Goal: Transaction & Acquisition: Book appointment/travel/reservation

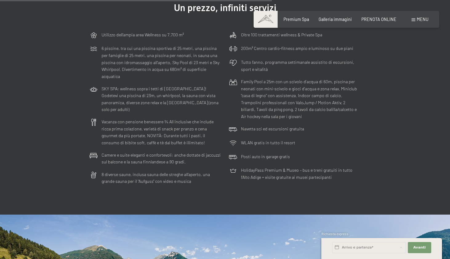
scroll to position [1497, 0]
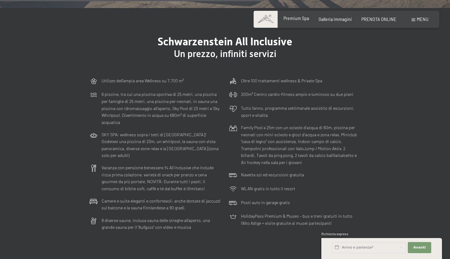
click at [294, 18] on span "Premium Spa" at bounding box center [296, 18] width 26 height 5
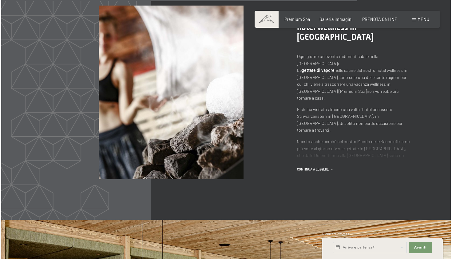
scroll to position [2526, 0]
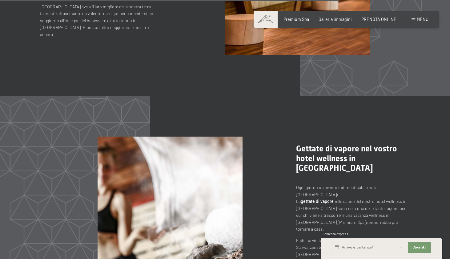
click at [419, 21] on span "Menu" at bounding box center [423, 19] width 12 height 5
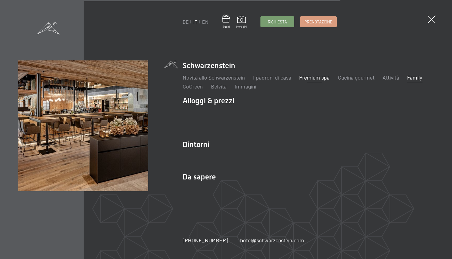
click at [416, 79] on link "Family" at bounding box center [414, 77] width 15 height 7
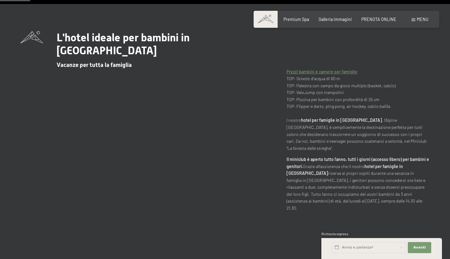
scroll to position [102, 0]
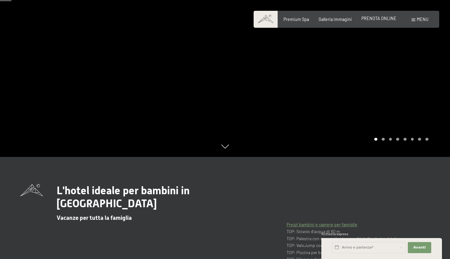
click at [383, 18] on span "PRENOTA ONLINE" at bounding box center [378, 18] width 35 height 5
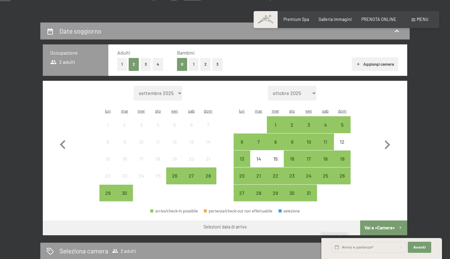
scroll to position [180, 0]
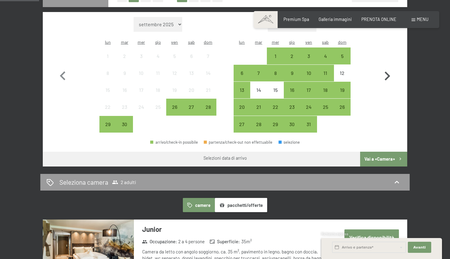
click at [389, 67] on icon "button" at bounding box center [387, 76] width 18 height 18
select select "2025-10-01"
select select "2025-11-01"
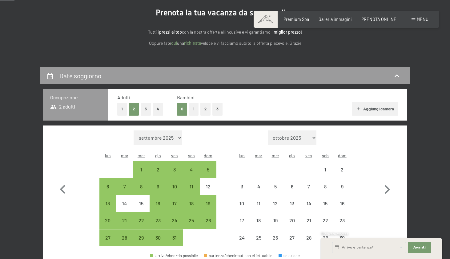
select select "2025-10-01"
select select "2025-11-01"
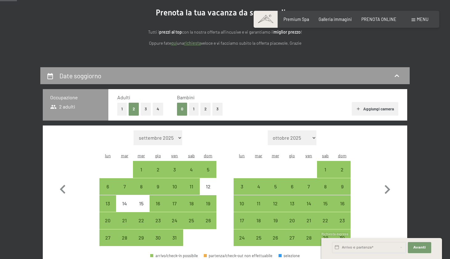
scroll to position [100, 0]
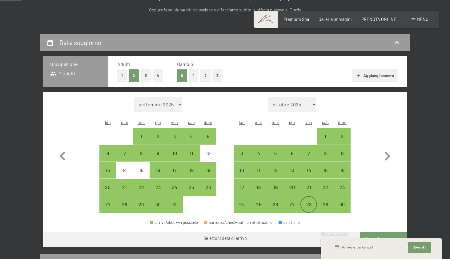
click at [311, 202] on div "28" at bounding box center [308, 209] width 15 height 15
select select "2025-10-01"
select select "2025-11-01"
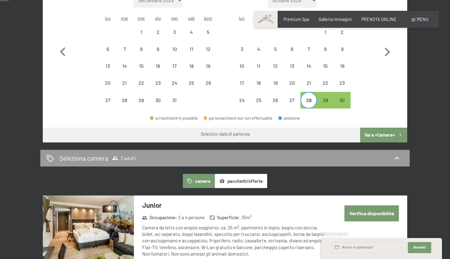
scroll to position [40, 0]
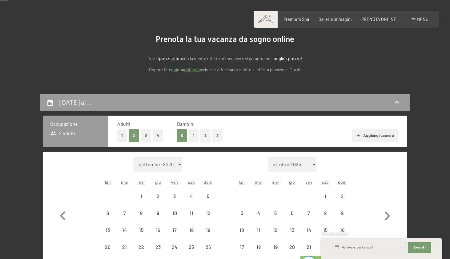
click at [217, 135] on button "3" at bounding box center [217, 135] width 10 height 13
select select "2025-10-01"
select select "2025-11-01"
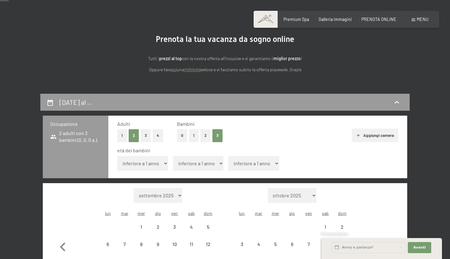
select select "2025-10-01"
select select "2025-11-01"
select select "3"
select select "2025-10-01"
select select "2025-11-01"
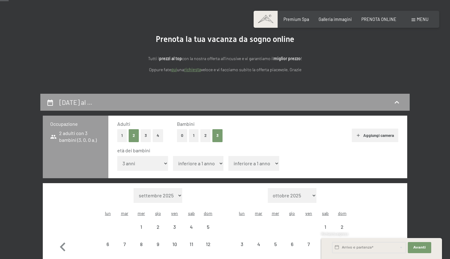
select select "2025-10-01"
select select "2025-11-01"
select select "14"
select select "2025-10-01"
select select "2025-11-01"
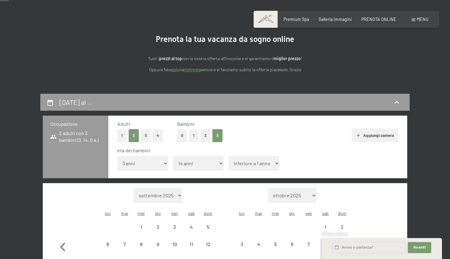
select select "2025-10-01"
select select "2025-11-01"
select select "14"
select select "2025-10-01"
select select "2025-11-01"
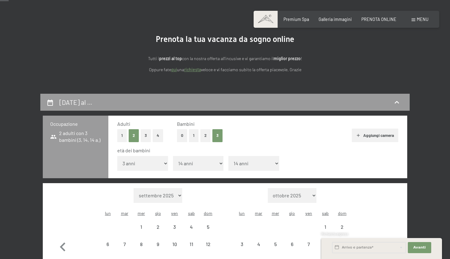
select select "2025-10-01"
select select "2025-11-01"
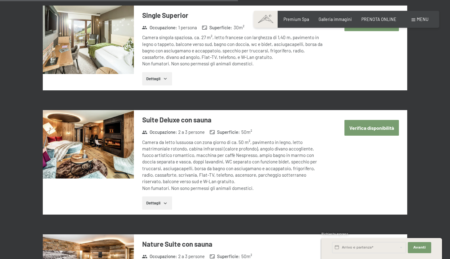
scroll to position [1108, 0]
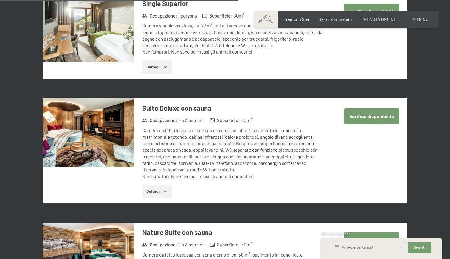
click at [155, 184] on button "Dettagli" at bounding box center [157, 191] width 30 height 14
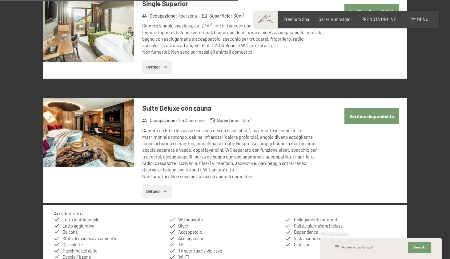
scroll to position [1112, 0]
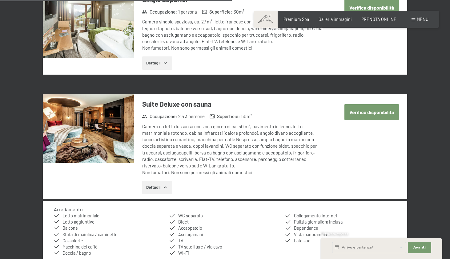
click at [155, 180] on button "Dettagli" at bounding box center [157, 187] width 30 height 14
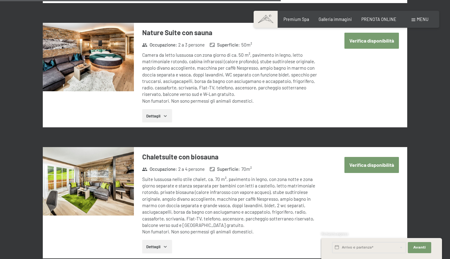
scroll to position [1355, 0]
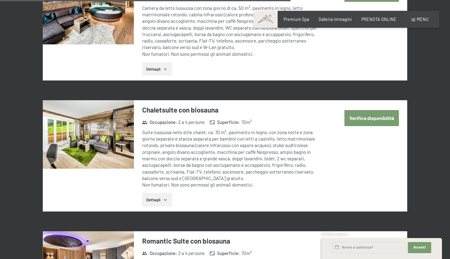
click at [166, 197] on icon "button" at bounding box center [165, 199] width 5 height 5
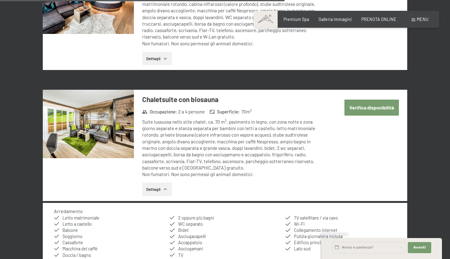
scroll to position [1375, 0]
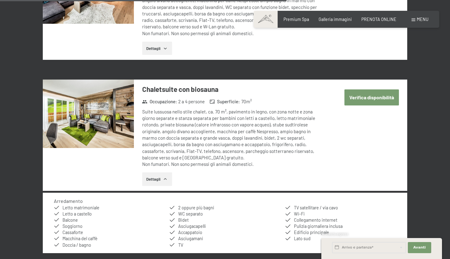
click at [80, 84] on img at bounding box center [88, 113] width 91 height 68
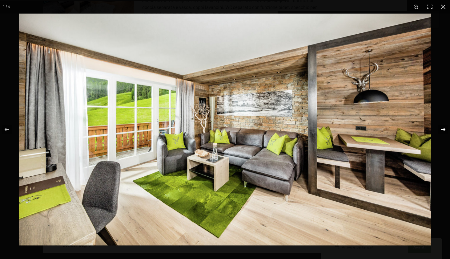
click at [441, 127] on button "button" at bounding box center [439, 129] width 22 height 31
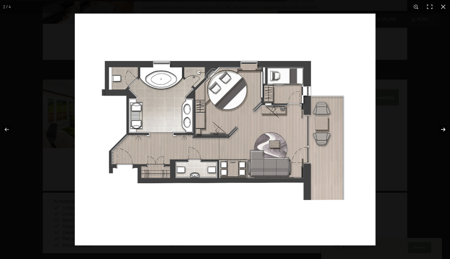
click at [441, 128] on button "button" at bounding box center [439, 129] width 22 height 31
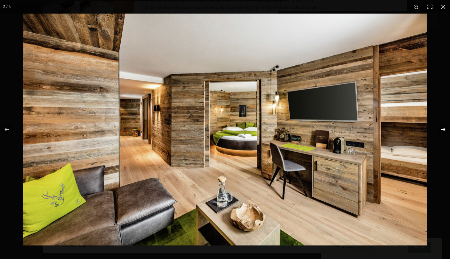
click at [441, 128] on button "button" at bounding box center [439, 129] width 22 height 31
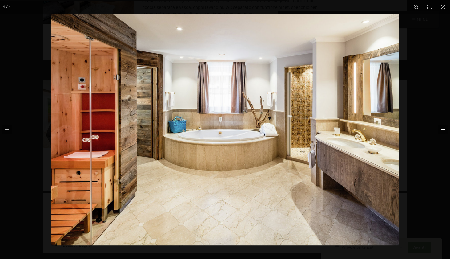
click at [441, 129] on button "button" at bounding box center [439, 129] width 22 height 31
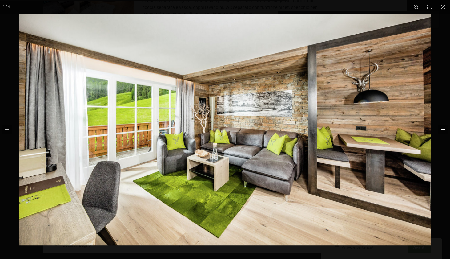
click at [441, 129] on button "button" at bounding box center [439, 129] width 22 height 31
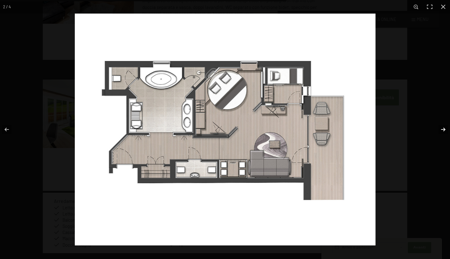
click at [441, 129] on button "button" at bounding box center [439, 129] width 22 height 31
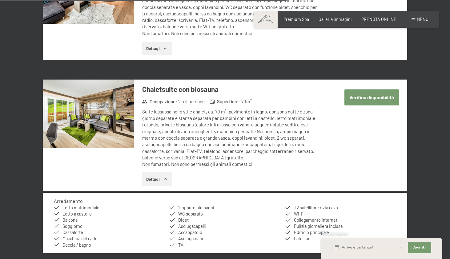
click at [0, 0] on button "button" at bounding box center [0, 0] width 0 height 0
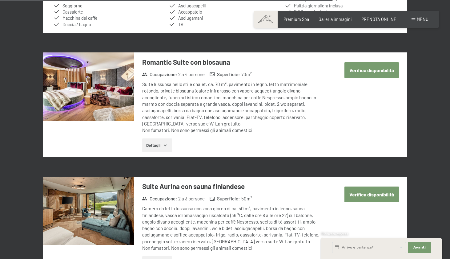
scroll to position [1602, 0]
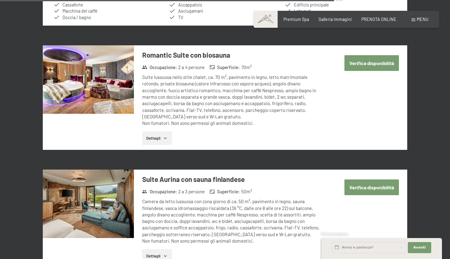
click at [160, 131] on button "Dettagli" at bounding box center [157, 138] width 30 height 14
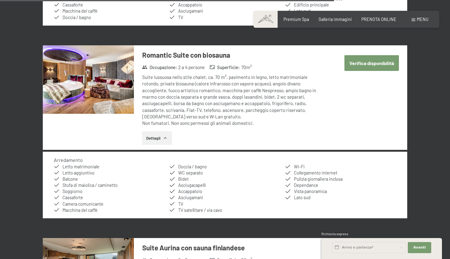
click at [103, 58] on img at bounding box center [88, 79] width 91 height 68
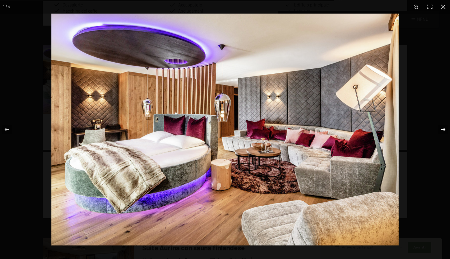
click at [442, 130] on button "button" at bounding box center [439, 129] width 22 height 31
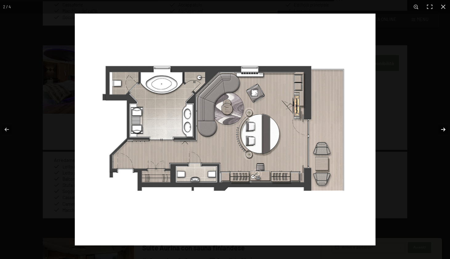
click at [442, 130] on button "button" at bounding box center [439, 129] width 22 height 31
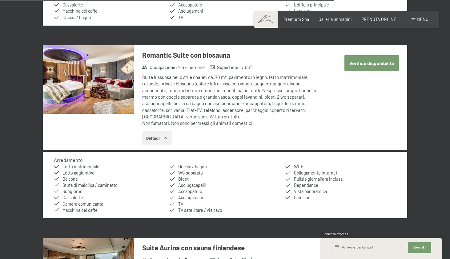
click at [0, 0] on button "button" at bounding box center [0, 0] width 0 height 0
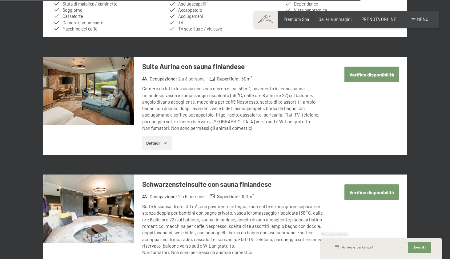
scroll to position [1831, 0]
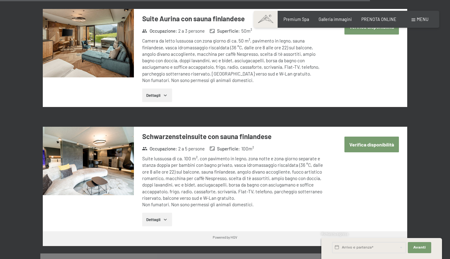
click at [156, 212] on button "Dettagli" at bounding box center [157, 219] width 30 height 14
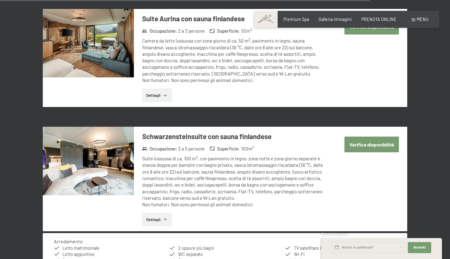
click at [104, 126] on img at bounding box center [88, 160] width 91 height 68
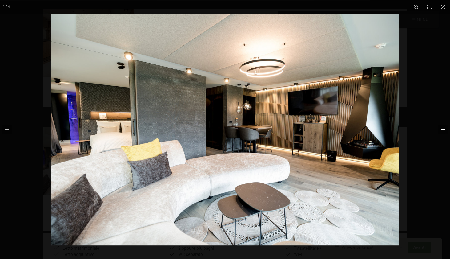
click at [444, 131] on button "button" at bounding box center [439, 129] width 22 height 31
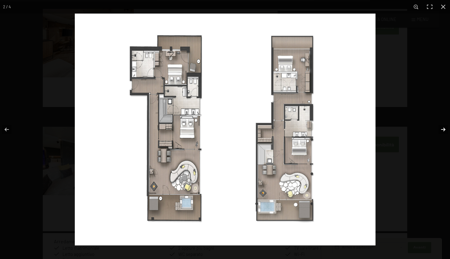
click at [444, 131] on button "button" at bounding box center [439, 129] width 22 height 31
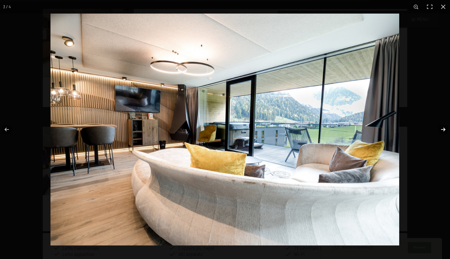
click at [444, 131] on button "button" at bounding box center [439, 129] width 22 height 31
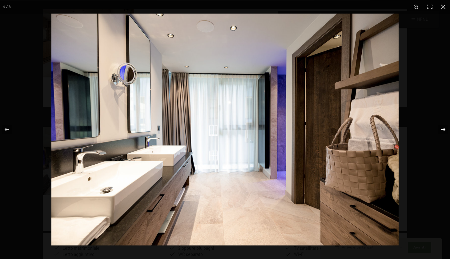
click at [444, 131] on button "button" at bounding box center [439, 129] width 22 height 31
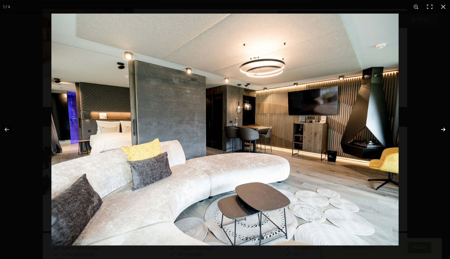
click at [444, 131] on button "button" at bounding box center [439, 129] width 22 height 31
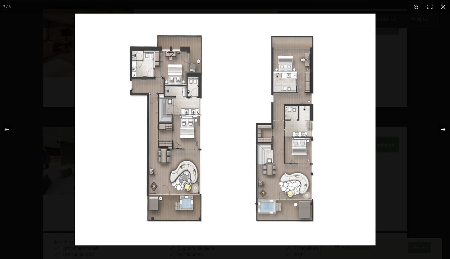
click at [444, 131] on button "button" at bounding box center [439, 129] width 22 height 31
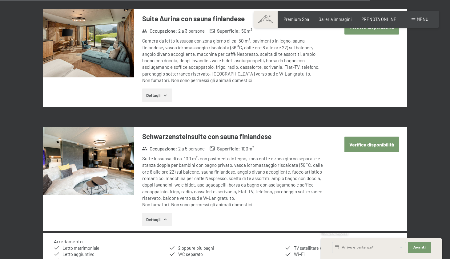
click at [0, 0] on button "button" at bounding box center [0, 0] width 0 height 0
click at [375, 136] on button "Verifica disponibilità" at bounding box center [371, 144] width 54 height 16
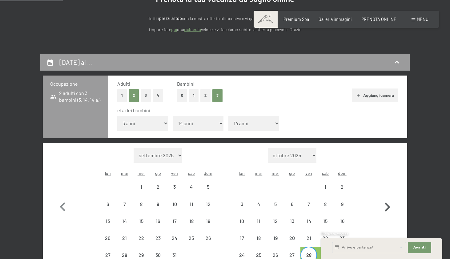
scroll to position [211, 0]
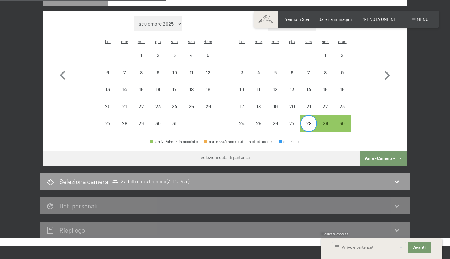
click at [386, 150] on button "Vai a «Camera»" at bounding box center [383, 157] width 47 height 15
select select "2025-10-01"
select select "2025-11-01"
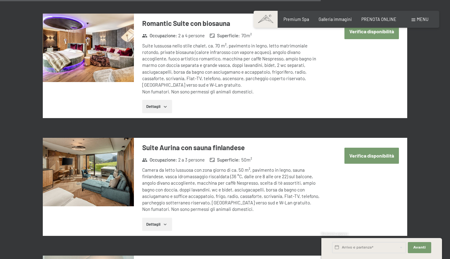
scroll to position [1455, 0]
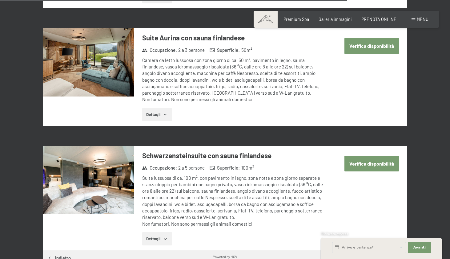
click at [154, 108] on button "Dettagli" at bounding box center [157, 115] width 30 height 14
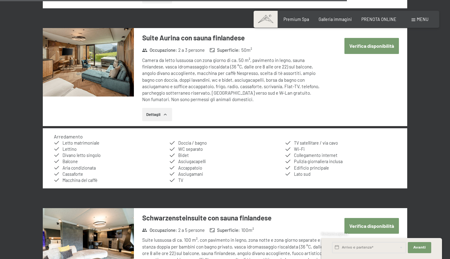
click at [111, 52] on img at bounding box center [88, 62] width 91 height 68
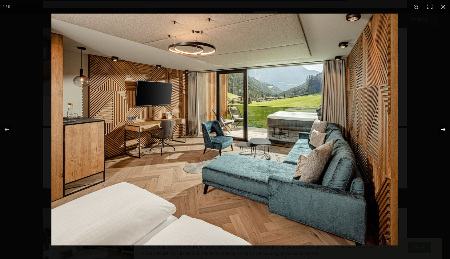
click at [443, 130] on button "button" at bounding box center [439, 129] width 22 height 31
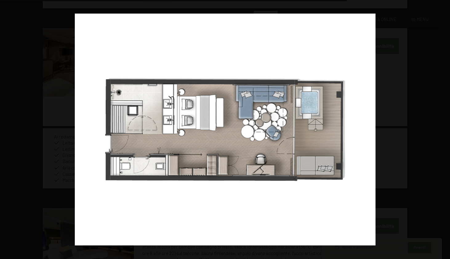
click at [443, 130] on button "button" at bounding box center [439, 129] width 22 height 31
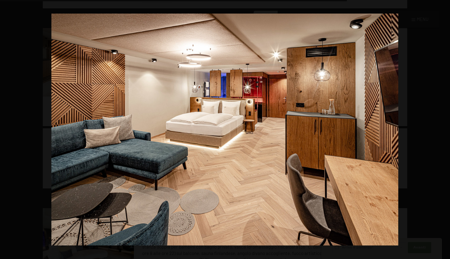
click at [443, 130] on button "button" at bounding box center [439, 129] width 22 height 31
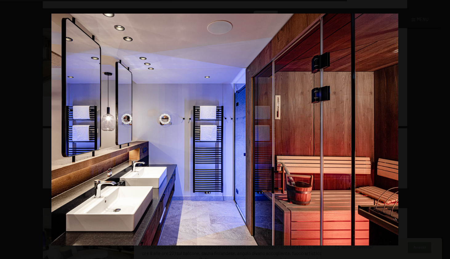
click at [443, 130] on button "button" at bounding box center [439, 129] width 22 height 31
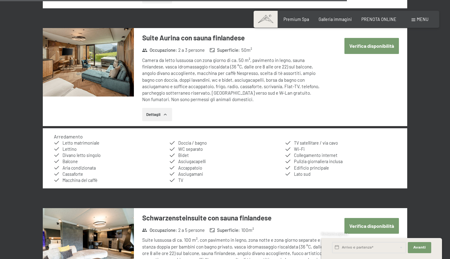
click at [0, 0] on button "button" at bounding box center [0, 0] width 0 height 0
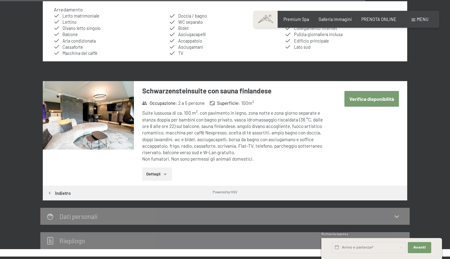
click at [153, 167] on button "Dettagli" at bounding box center [157, 174] width 30 height 14
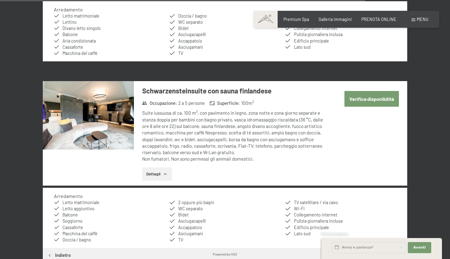
scroll to position [1624, 0]
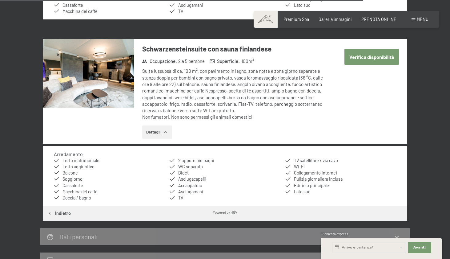
click at [101, 82] on img at bounding box center [88, 73] width 91 height 68
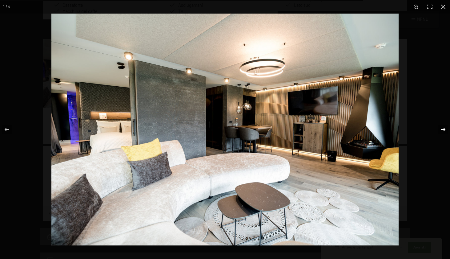
click at [446, 127] on button "button" at bounding box center [439, 129] width 22 height 31
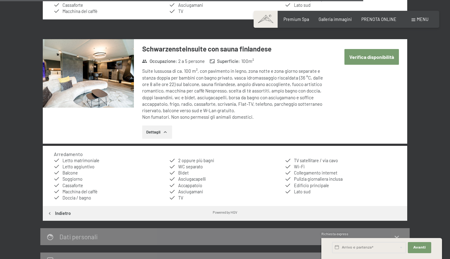
click at [0, 0] on button "button" at bounding box center [0, 0] width 0 height 0
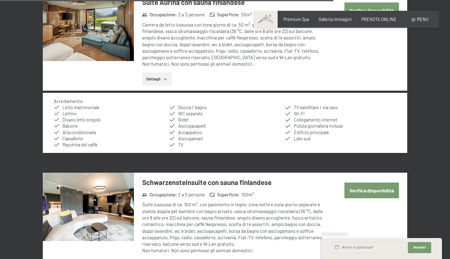
click at [86, 172] on img at bounding box center [88, 206] width 91 height 68
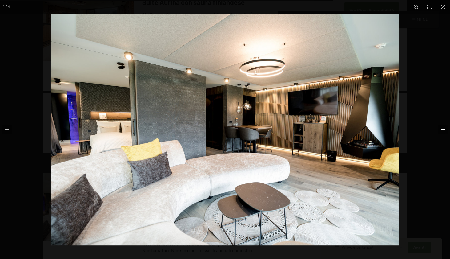
click at [444, 128] on button "button" at bounding box center [439, 129] width 22 height 31
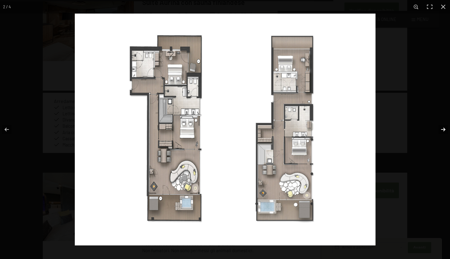
click at [444, 128] on button "button" at bounding box center [439, 129] width 22 height 31
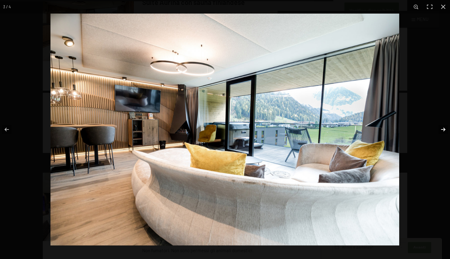
click at [444, 128] on button "button" at bounding box center [439, 129] width 22 height 31
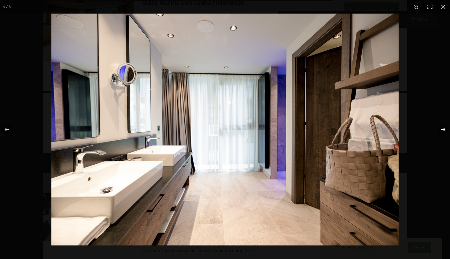
click at [444, 128] on button "button" at bounding box center [439, 129] width 22 height 31
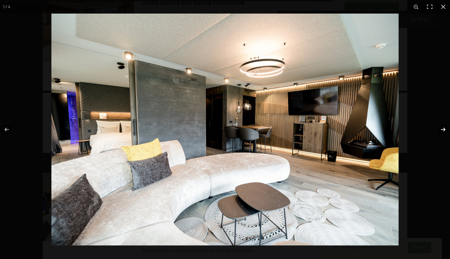
click at [444, 128] on button "button" at bounding box center [439, 129] width 22 height 31
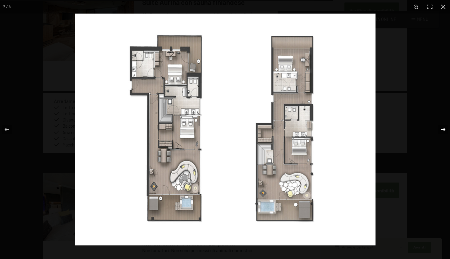
click at [444, 128] on button "button" at bounding box center [439, 129] width 22 height 31
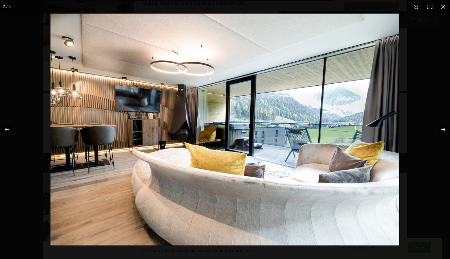
click at [444, 128] on button "button" at bounding box center [439, 129] width 22 height 31
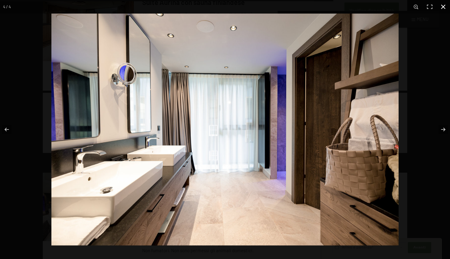
click at [443, 4] on button "button" at bounding box center [443, 7] width 14 height 14
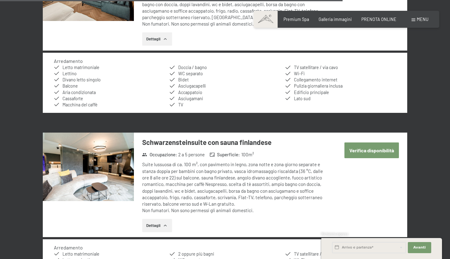
click at [361, 142] on button "Verifica disponibilità" at bounding box center [371, 150] width 54 height 16
select select "3"
select select "14"
select select "2025-10-01"
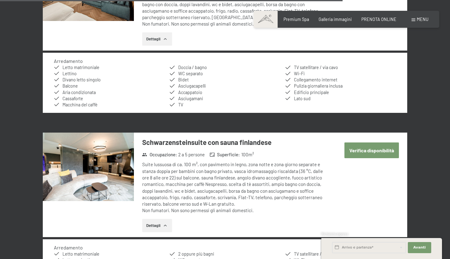
select select "2025-11-01"
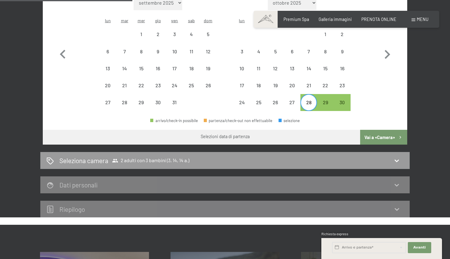
scroll to position [284, 0]
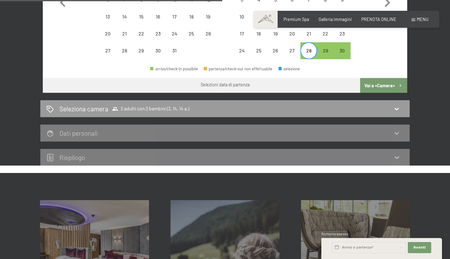
click at [189, 124] on div "Dati personali" at bounding box center [224, 132] width 369 height 17
click at [398, 129] on icon at bounding box center [396, 132] width 7 height 7
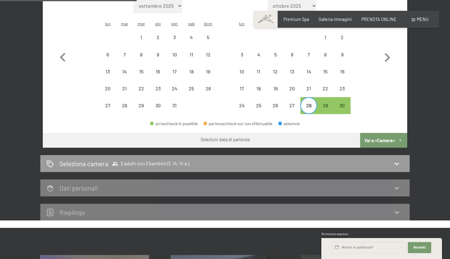
scroll to position [283, 0]
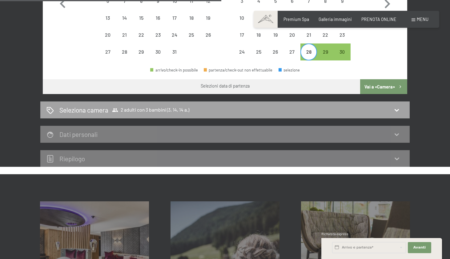
click at [97, 105] on h2 "Seleziona camera" at bounding box center [83, 109] width 49 height 9
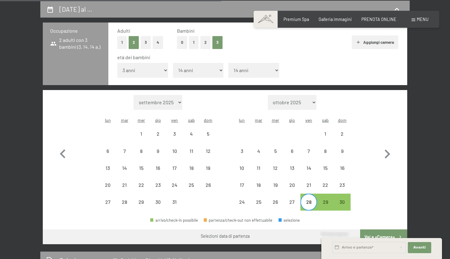
select select "2025-10-01"
select select "2025-11-01"
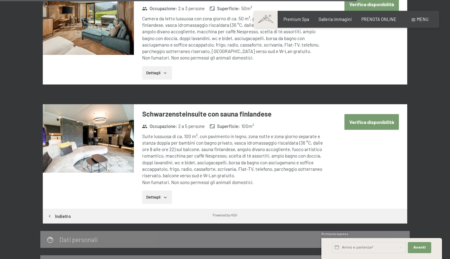
scroll to position [1498, 0]
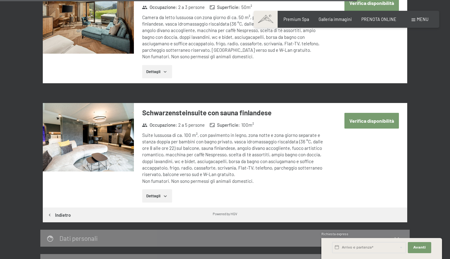
click at [357, 113] on button "Verifica disponibilità" at bounding box center [371, 121] width 54 height 16
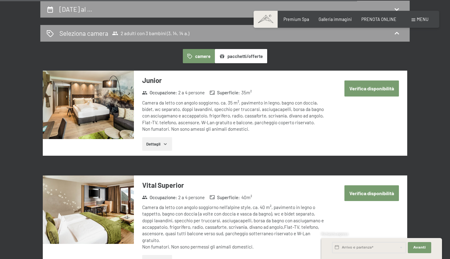
select select "3"
select select "14"
select select "2025-10-01"
select select "2025-11-01"
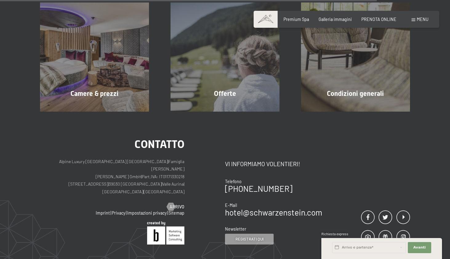
scroll to position [575, 0]
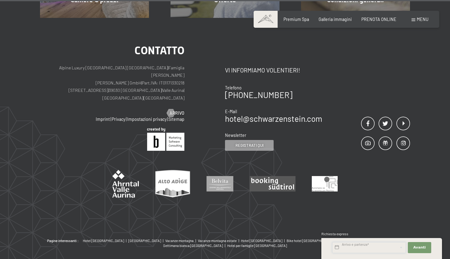
click at [347, 246] on input "text" at bounding box center [369, 247] width 74 height 11
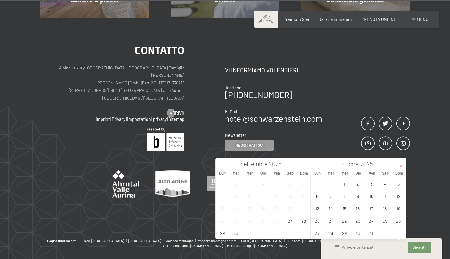
click at [400, 166] on icon at bounding box center [401, 165] width 4 height 4
click at [375, 235] on span "28" at bounding box center [371, 232] width 12 height 12
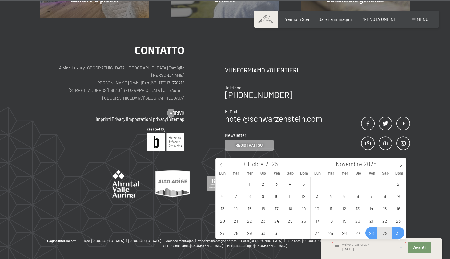
click at [396, 233] on span "30" at bounding box center [398, 232] width 12 height 12
type input "[DATE] - [DATE]"
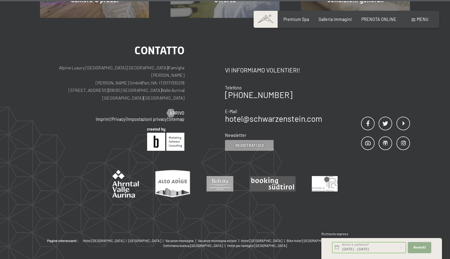
click at [423, 246] on span "Avanti" at bounding box center [419, 247] width 12 height 5
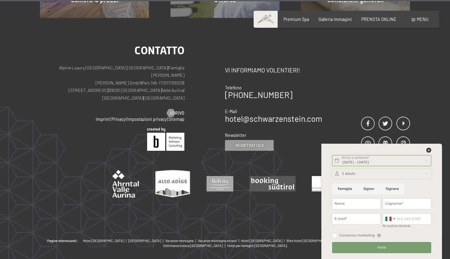
click at [239, 188] on div "Contatto Alpine Luxury SPA Resort SCHWARZENSTEIN | Famiglia Zimmerhofer Otmar Z…" at bounding box center [225, 128] width 450 height 220
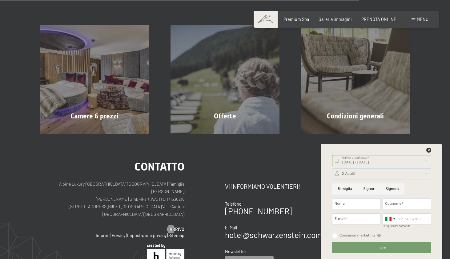
scroll to position [284, 0]
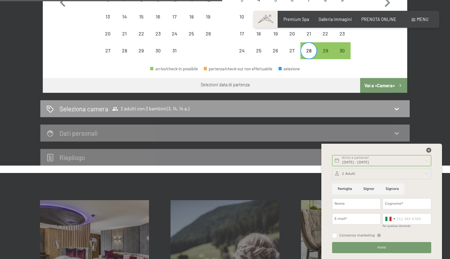
click at [429, 150] on icon at bounding box center [428, 149] width 5 height 5
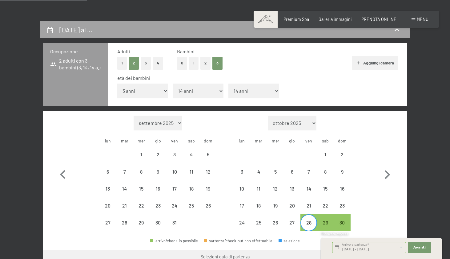
scroll to position [0, 0]
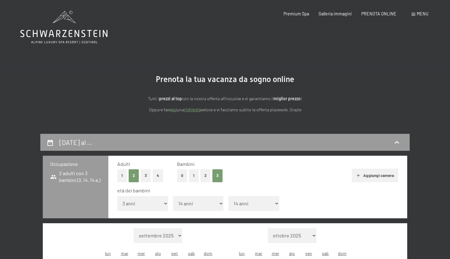
click at [173, 110] on link "quì" at bounding box center [174, 109] width 6 height 5
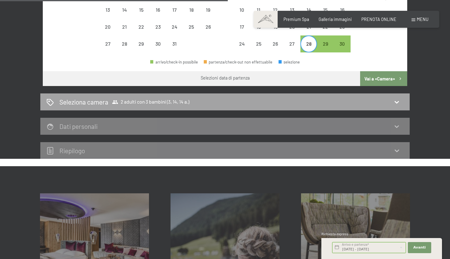
click at [231, 97] on div "Seleziona camera 2 adulti con 3 bambini (3, 14, 14 a.)" at bounding box center [224, 101] width 357 height 9
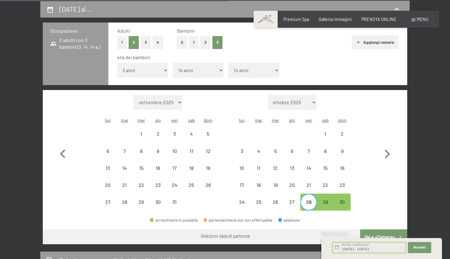
select select "2025-10-01"
select select "2025-11-01"
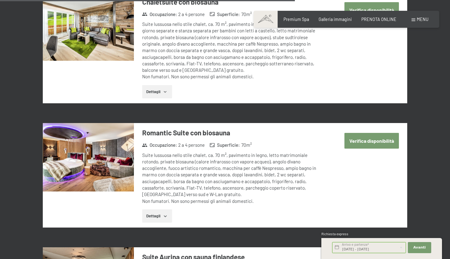
scroll to position [1432, 0]
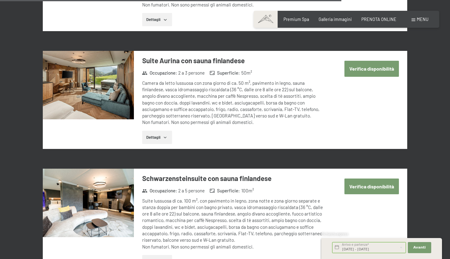
click at [147, 130] on button "Dettagli" at bounding box center [157, 137] width 30 height 14
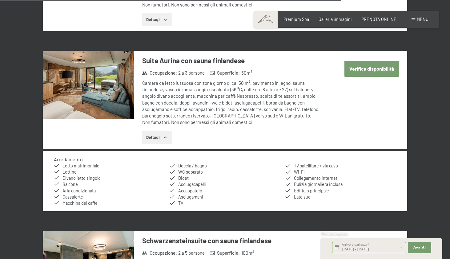
click at [119, 89] on img at bounding box center [88, 85] width 91 height 68
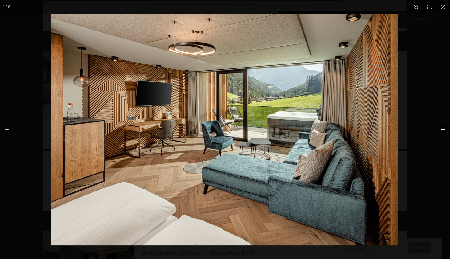
click at [443, 129] on button "button" at bounding box center [439, 129] width 22 height 31
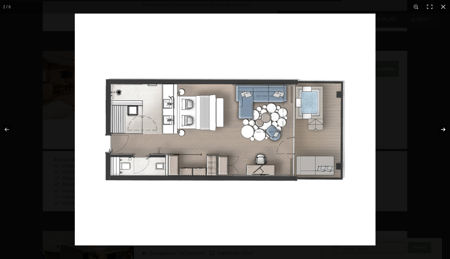
click at [443, 129] on button "button" at bounding box center [439, 129] width 22 height 31
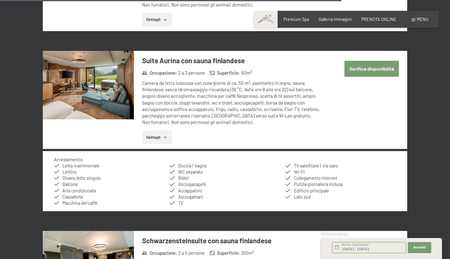
click at [0, 0] on button "button" at bounding box center [0, 0] width 0 height 0
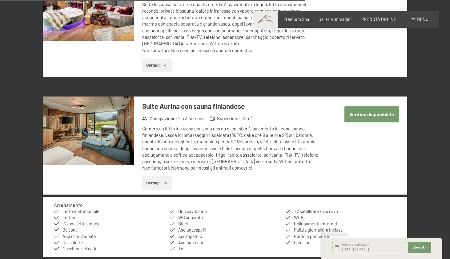
scroll to position [1254, 0]
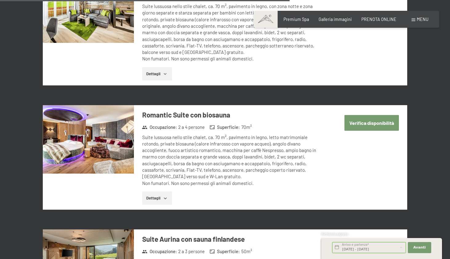
click at [154, 191] on button "Dettagli" at bounding box center [157, 198] width 30 height 14
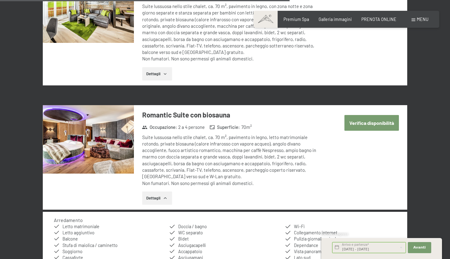
click at [116, 150] on img at bounding box center [88, 139] width 91 height 68
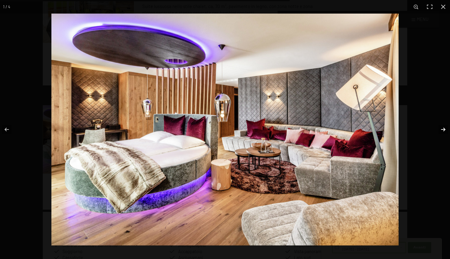
click at [443, 130] on button "button" at bounding box center [439, 129] width 22 height 31
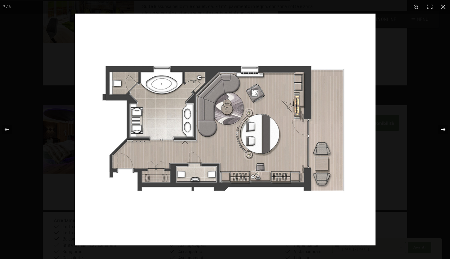
click at [443, 130] on button "button" at bounding box center [439, 129] width 22 height 31
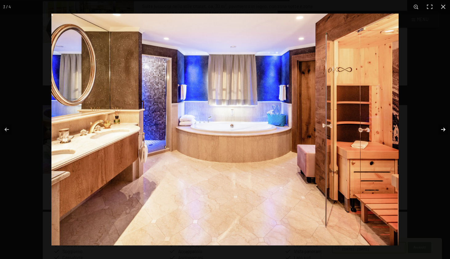
click at [443, 130] on button "button" at bounding box center [439, 129] width 22 height 31
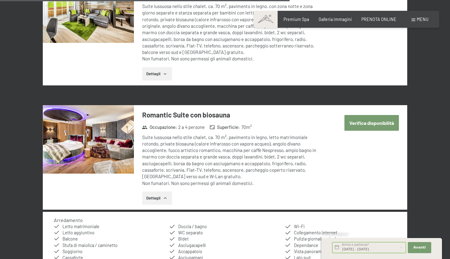
click at [0, 0] on button "button" at bounding box center [0, 0] width 0 height 0
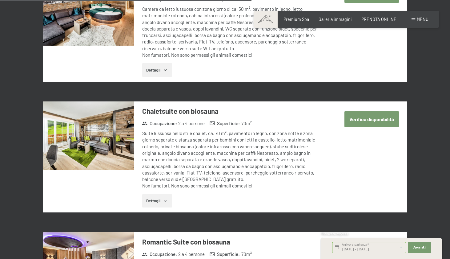
click at [152, 194] on button "Dettagli" at bounding box center [157, 201] width 30 height 14
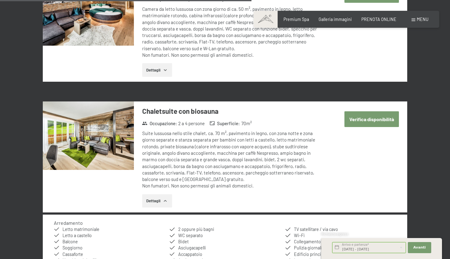
click at [107, 144] on img at bounding box center [88, 135] width 91 height 68
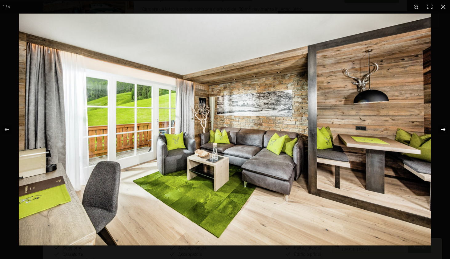
click at [439, 127] on button "button" at bounding box center [439, 129] width 22 height 31
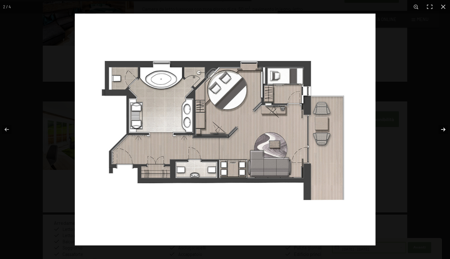
click at [439, 127] on button "button" at bounding box center [439, 129] width 22 height 31
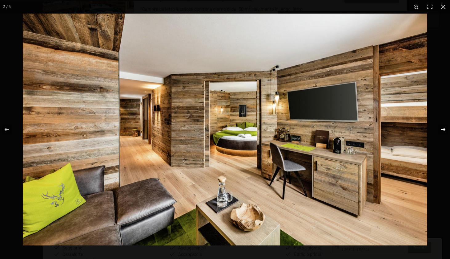
click at [439, 127] on button "button" at bounding box center [439, 129] width 22 height 31
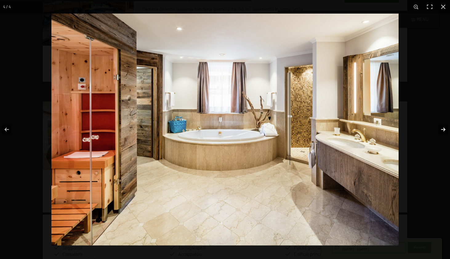
click at [439, 127] on button "button" at bounding box center [439, 129] width 22 height 31
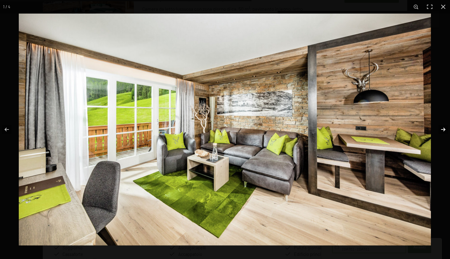
click at [439, 127] on button "button" at bounding box center [439, 129] width 22 height 31
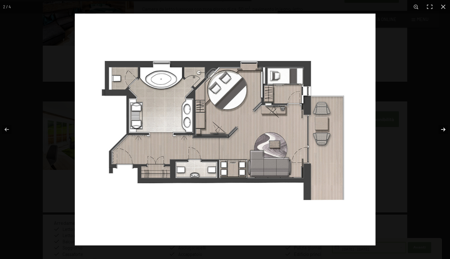
click at [439, 127] on button "button" at bounding box center [439, 129] width 22 height 31
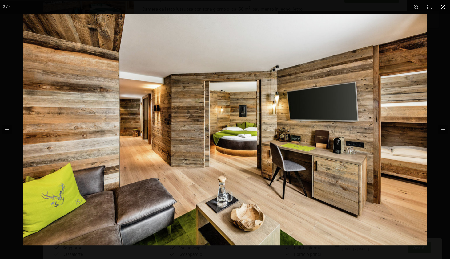
click at [443, 8] on button "button" at bounding box center [443, 7] width 14 height 14
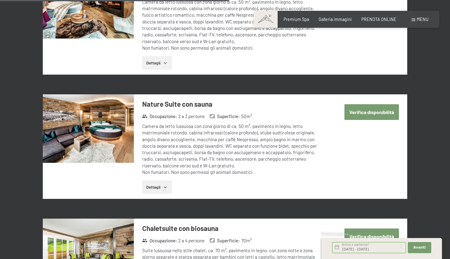
scroll to position [958, 0]
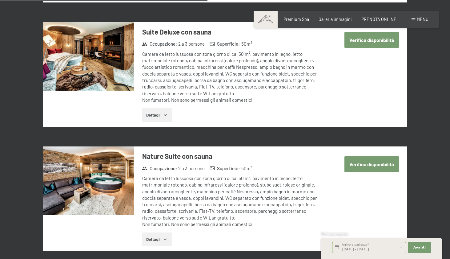
click at [153, 108] on button "Dettagli" at bounding box center [157, 115] width 30 height 14
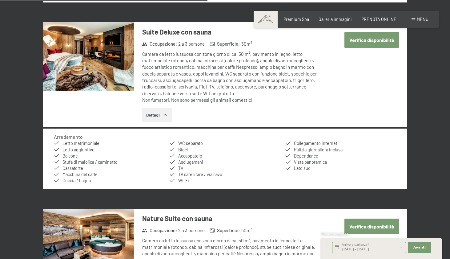
click at [97, 56] on img at bounding box center [88, 56] width 91 height 68
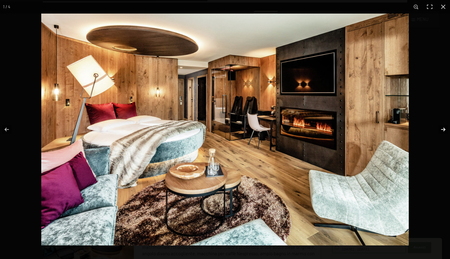
click at [445, 130] on button "button" at bounding box center [439, 129] width 22 height 31
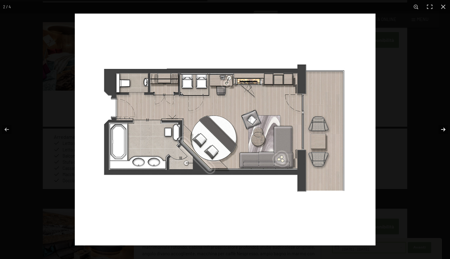
click at [445, 130] on button "button" at bounding box center [439, 129] width 22 height 31
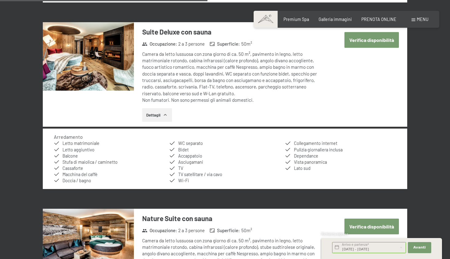
click at [0, 0] on button "button" at bounding box center [0, 0] width 0 height 0
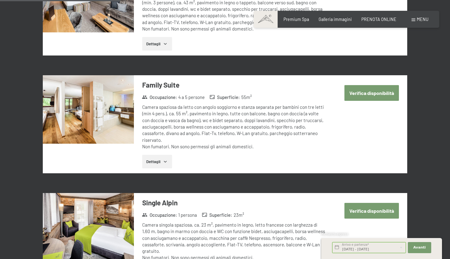
scroll to position [563, 0]
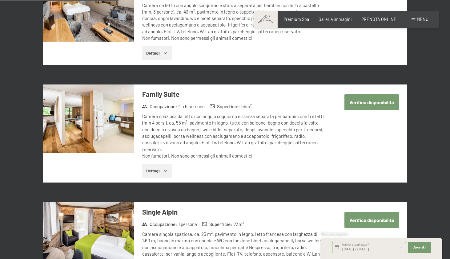
click at [157, 164] on button "Dettagli" at bounding box center [157, 171] width 30 height 14
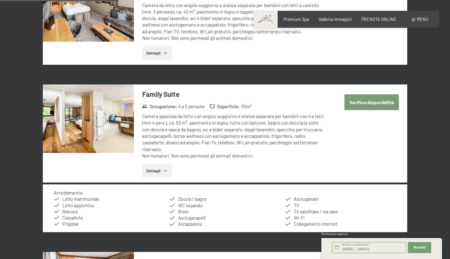
click at [115, 132] on img at bounding box center [88, 118] width 91 height 68
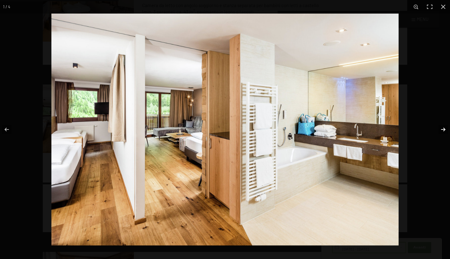
click at [441, 130] on button "button" at bounding box center [439, 129] width 22 height 31
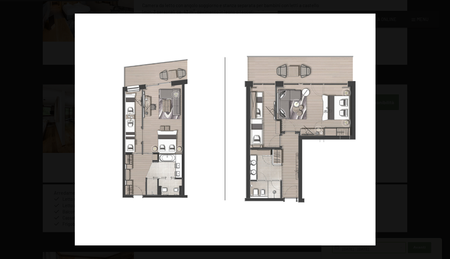
click at [441, 130] on button "button" at bounding box center [439, 129] width 22 height 31
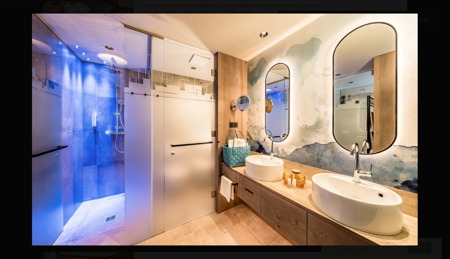
click at [441, 130] on button "button" at bounding box center [439, 129] width 22 height 31
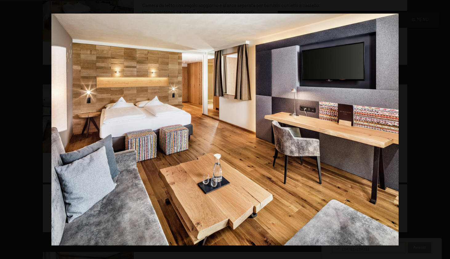
click at [441, 130] on button "button" at bounding box center [439, 129] width 22 height 31
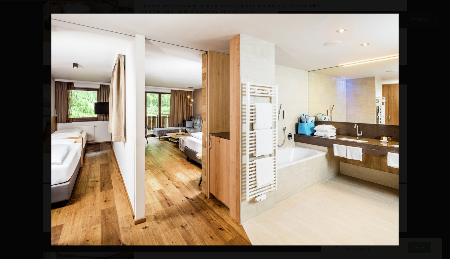
click at [441, 130] on button "button" at bounding box center [439, 129] width 22 height 31
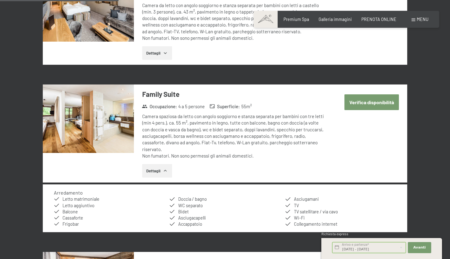
click at [0, 0] on button "button" at bounding box center [0, 0] width 0 height 0
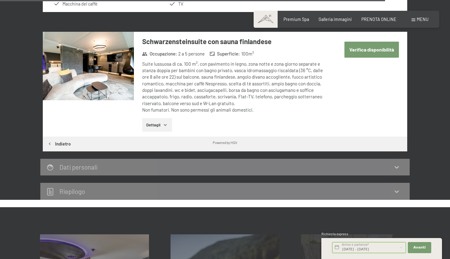
scroll to position [1926, 0]
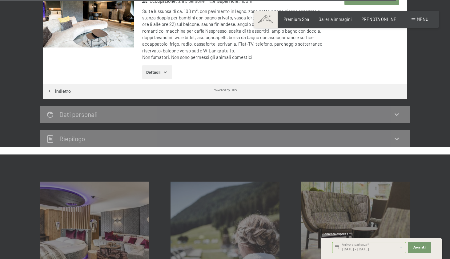
click at [432, 243] on div "Ven. 28/11/2025 - Dom. 30/11/2025 Arrivo e partenza* 2 Notti Avanti Nascondere …" at bounding box center [381, 246] width 101 height 15
click at [425, 248] on span "Avanti" at bounding box center [419, 247] width 12 height 5
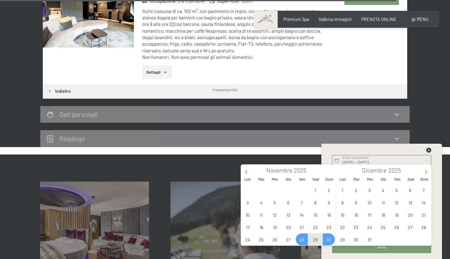
click at [366, 158] on input "[DATE] - [DATE]" at bounding box center [381, 160] width 99 height 11
click at [331, 241] on span "30" at bounding box center [329, 239] width 12 height 12
type input "Dom. 30/11/2025"
click at [382, 152] on div at bounding box center [381, 151] width 101 height 8
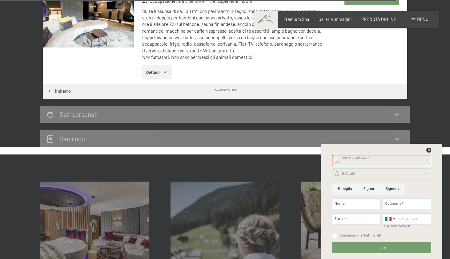
click at [348, 174] on div at bounding box center [381, 173] width 99 height 11
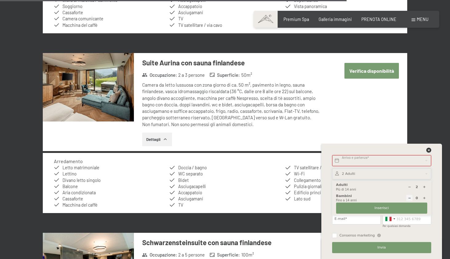
scroll to position [1789, 0]
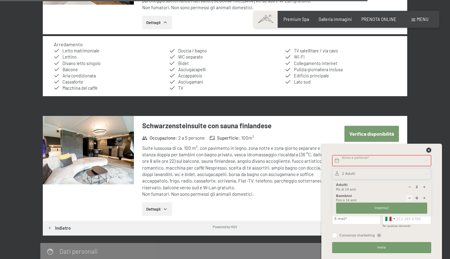
click at [431, 149] on icon at bounding box center [428, 149] width 5 height 5
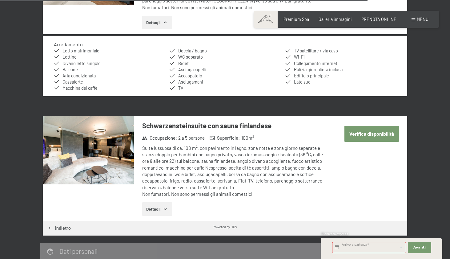
click at [357, 126] on button "Verifica disponibilità" at bounding box center [371, 134] width 54 height 16
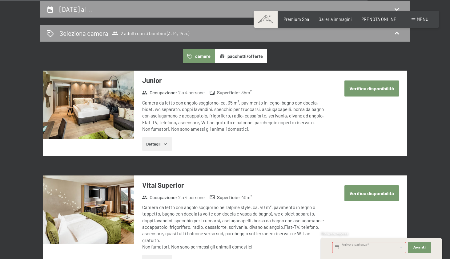
select select "3"
select select "14"
select select "2025-10-01"
select select "2025-11-01"
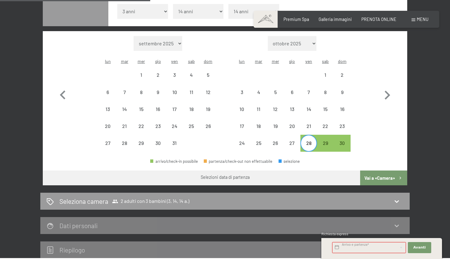
scroll to position [68, 0]
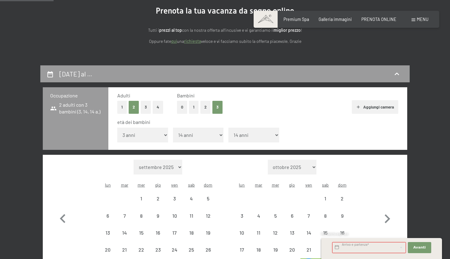
click at [380, 105] on button "Aggiungi camera" at bounding box center [375, 107] width 46 height 14
select select "2025-10-01"
select select "2025-11-01"
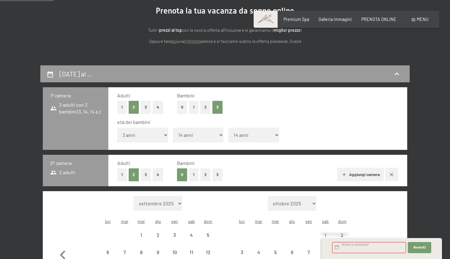
select select "2025-10-01"
select select "2025-11-01"
select select "2025-10-01"
select select "2025-11-01"
click at [194, 168] on button "1" at bounding box center [194, 174] width 10 height 13
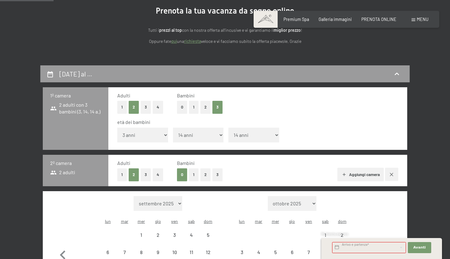
select select "2025-10-01"
select select "2025-11-01"
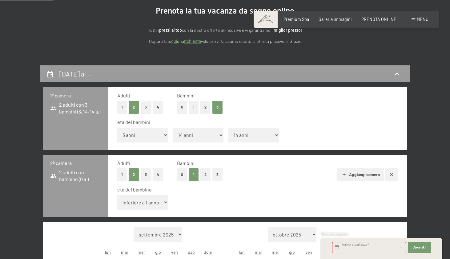
select select "2025-10-01"
select select "2025-11-01"
select select "2"
select select "2025-10-01"
select select "2025-11-01"
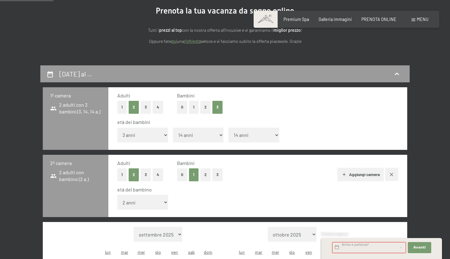
click at [205, 169] on button "2" at bounding box center [205, 174] width 10 height 13
select select "2025-10-01"
select select "2025-11-01"
select select "0"
select select "2025-10-01"
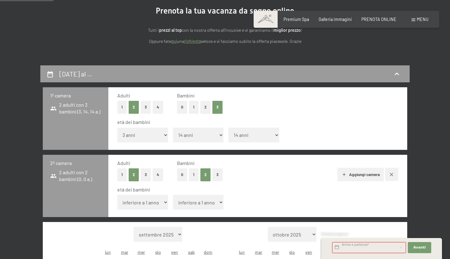
select select "2025-11-01"
select select "2025-10-01"
select select "2025-11-01"
select select "2025-10-01"
select select "2025-11-01"
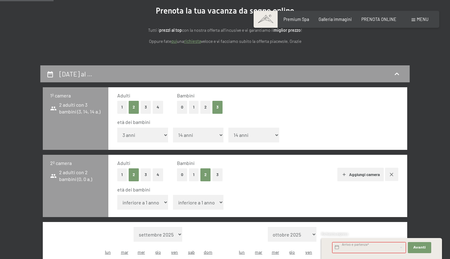
select select "6"
select select "2025-10-01"
select select "2025-11-01"
select select "2025-10-01"
select select "2025-11-01"
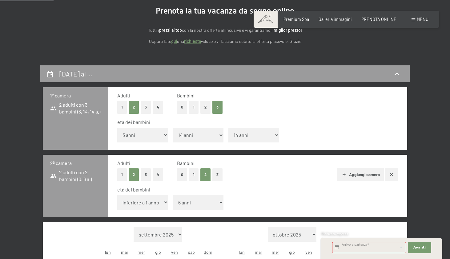
select select "2025-10-01"
select select "2025-11-01"
click at [355, 167] on button "Aggiungi camera" at bounding box center [360, 174] width 46 height 14
select select "2025-10-01"
select select "2025-11-01"
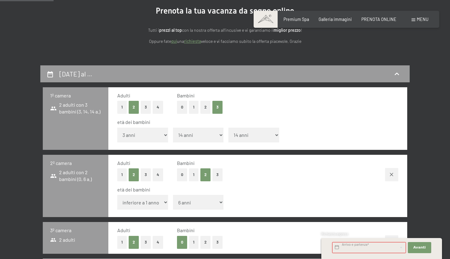
scroll to position [118, 0]
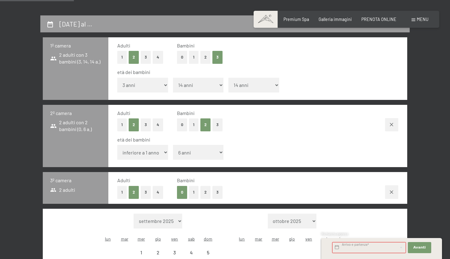
select select "2025-10-01"
select select "2025-11-01"
click at [394, 189] on icon "button" at bounding box center [391, 191] width 5 height 5
select select "2025-10-01"
select select "2025-11-01"
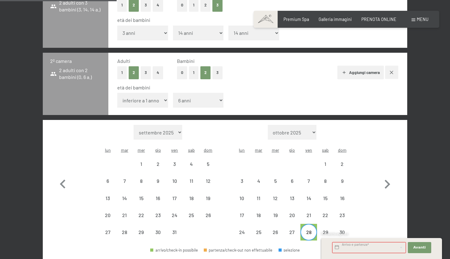
scroll to position [293, 0]
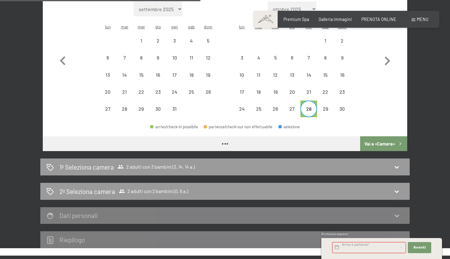
select select "2025-10-01"
select select "2025-11-01"
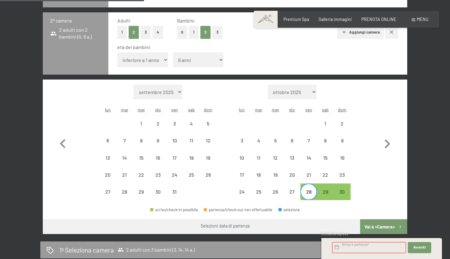
scroll to position [263, 0]
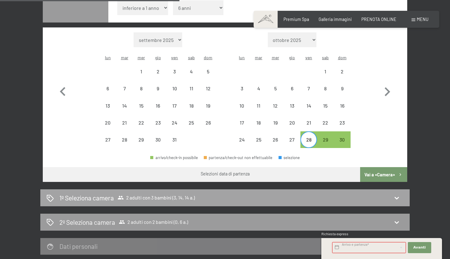
click at [117, 193] on span "1º Seleziona camera 2 adulti con 3 bambini (3, 14, 14 a.)" at bounding box center [127, 197] width 136 height 9
select select "2025-10-01"
select select "2025-11-01"
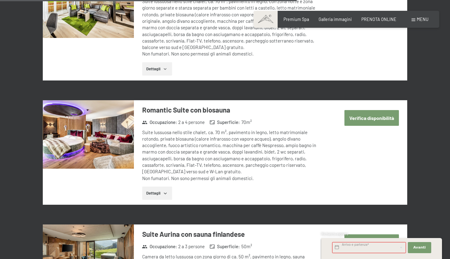
scroll to position [1466, 0]
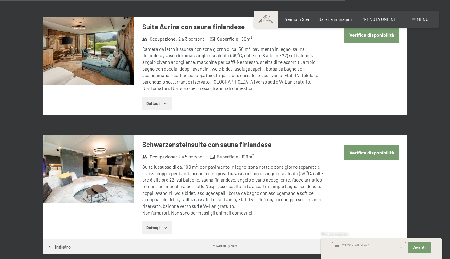
click at [372, 144] on button "Verifica disponibilità" at bounding box center [371, 152] width 54 height 16
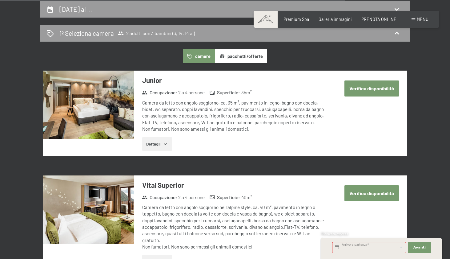
select select "3"
select select "14"
select select "6"
select select "2025-10-01"
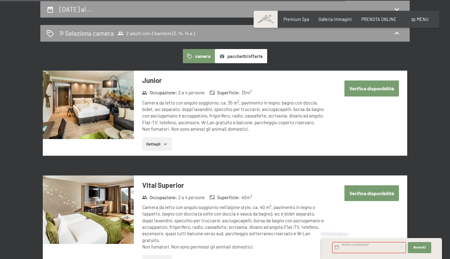
select select "2025-11-01"
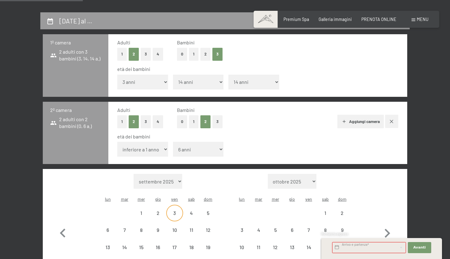
scroll to position [249, 0]
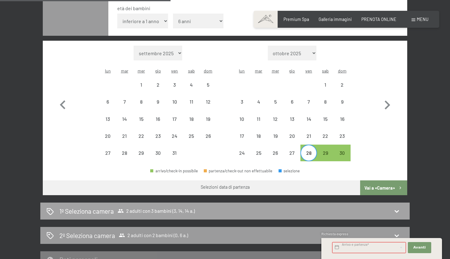
click at [176, 207] on span "2 adulti con 3 bambini (3, 14, 14 a.)" at bounding box center [156, 210] width 77 height 6
select select "2025-10-01"
select select "2025-11-01"
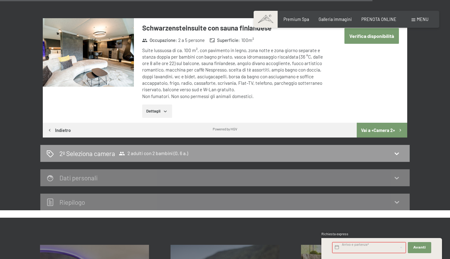
scroll to position [1450, 0]
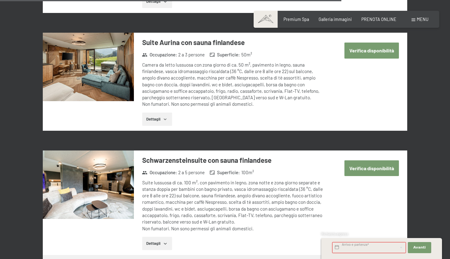
click at [163, 236] on button "Dettagli" at bounding box center [157, 243] width 30 height 14
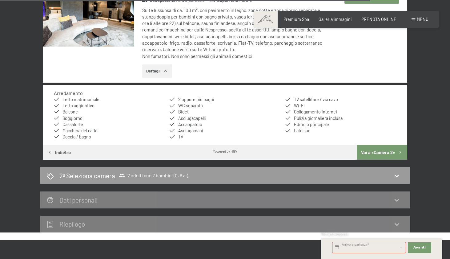
scroll to position [1408, 0]
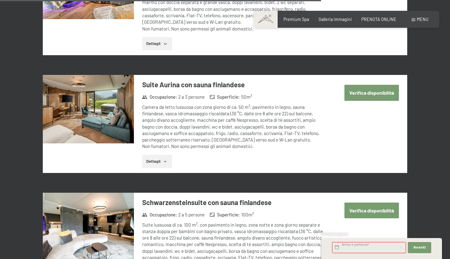
click at [236, 197] on h3 "Schwarzensteinsuite con sauna finlandese" at bounding box center [233, 202] width 183 height 10
click at [62, 194] on img at bounding box center [88, 226] width 91 height 68
click at [0, 0] on button "button" at bounding box center [0, 0] width 0 height 0
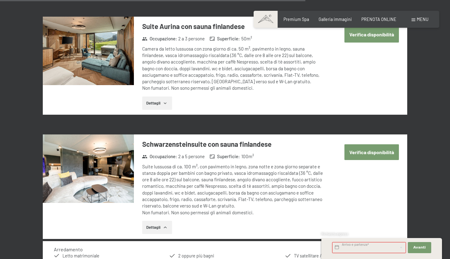
scroll to position [1539, 0]
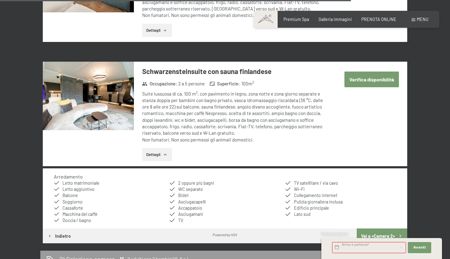
click at [379, 228] on button "Vai a «Camera 2»" at bounding box center [382, 235] width 50 height 15
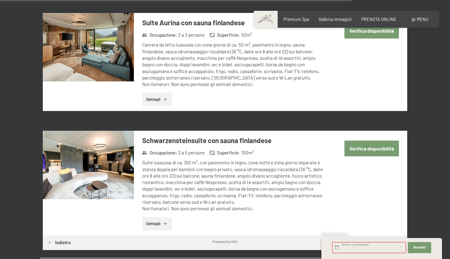
scroll to position [1552, 0]
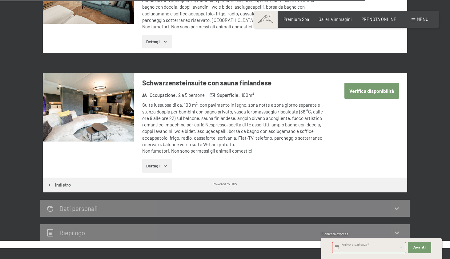
click at [372, 83] on button "Verifica disponibilità" at bounding box center [371, 91] width 54 height 16
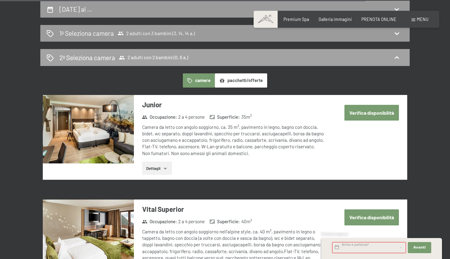
select select "3"
select select "14"
select select "6"
select select "2025-10-01"
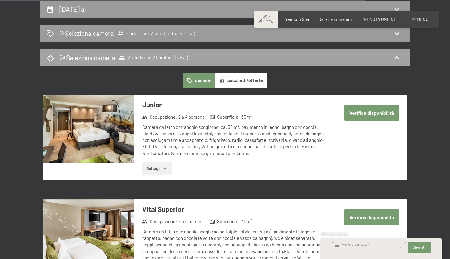
select select "2025-11-01"
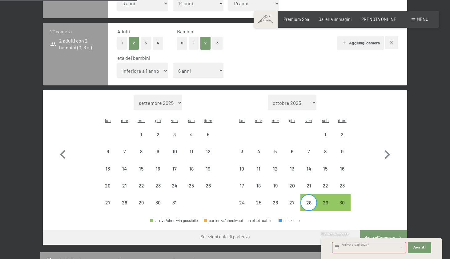
scroll to position [321, 0]
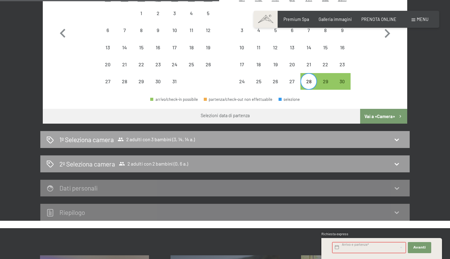
click at [403, 135] on div "1º Seleziona camera 2 adulti con 3 bambini (3, 14, 14 a.)" at bounding box center [224, 139] width 357 height 9
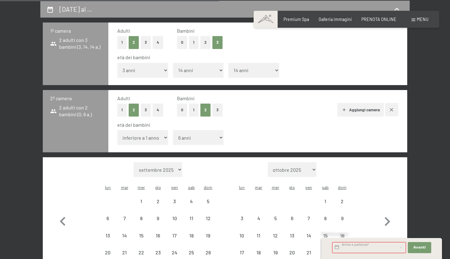
select select "2025-10-01"
select select "2025-11-01"
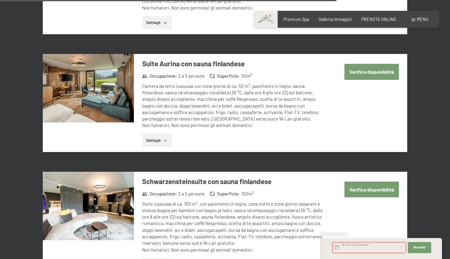
scroll to position [1560, 0]
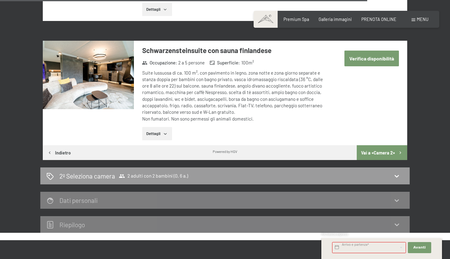
click at [57, 44] on img at bounding box center [88, 75] width 91 height 68
click at [0, 0] on button "button" at bounding box center [0, 0] width 0 height 0
click at [188, 101] on div "Schwarzensteinsuite con sauna finlandese Occupazione : 2 a 5 persone Superficie…" at bounding box center [229, 93] width 191 height 104
click at [205, 70] on div "Suite lussuosa di ca. 100 m², con pavimento in legno, zona notte e zona giorno …" at bounding box center [233, 96] width 183 height 52
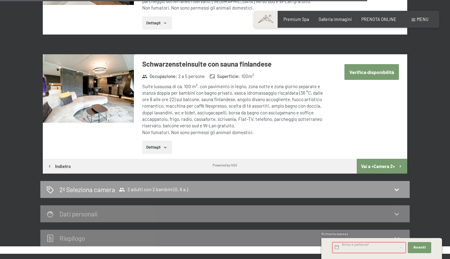
scroll to position [1427, 0]
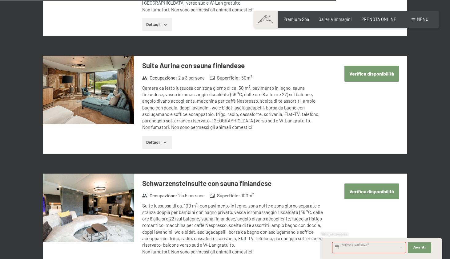
click at [60, 173] on img at bounding box center [88, 207] width 91 height 68
click at [0, 0] on button "button" at bounding box center [0, 0] width 0 height 0
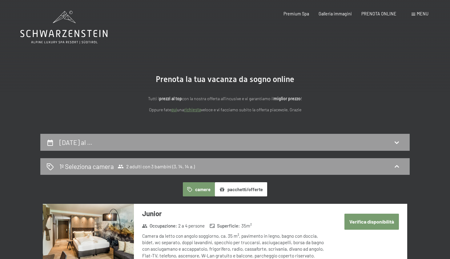
scroll to position [9, 0]
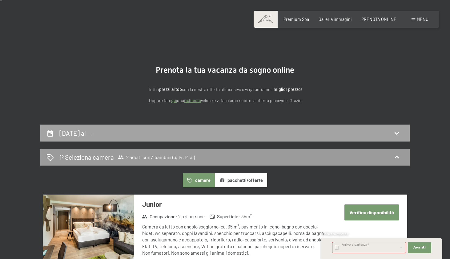
click at [73, 133] on h2 "28 novembre al …" at bounding box center [75, 133] width 33 height 8
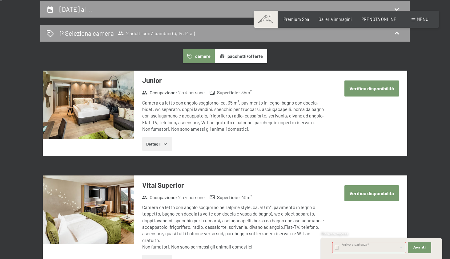
select select "3"
select select "14"
select select "6"
select select "2025-10-01"
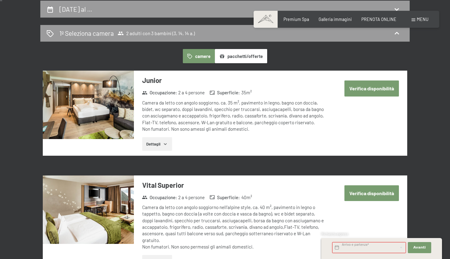
select select "2025-11-01"
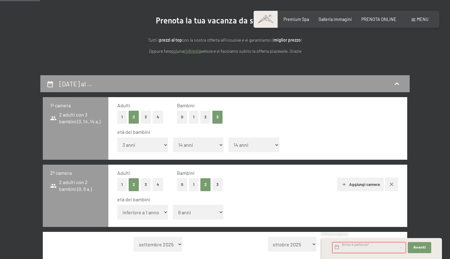
scroll to position [46, 0]
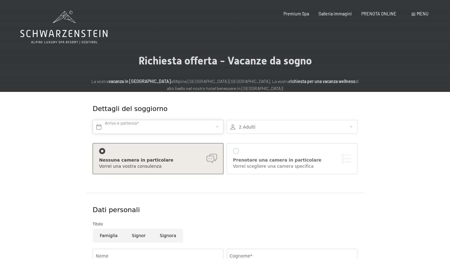
click at [170, 129] on input "text" at bounding box center [158, 127] width 131 height 14
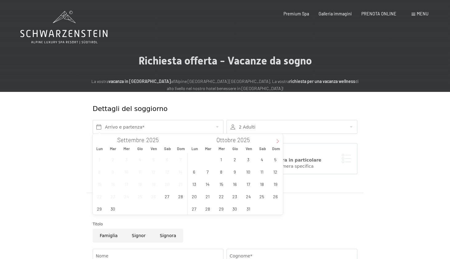
click at [273, 138] on span at bounding box center [277, 139] width 10 height 10
click at [153, 209] on span "28" at bounding box center [153, 208] width 12 height 12
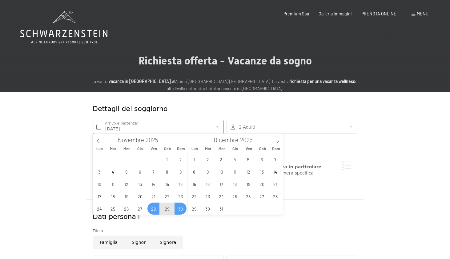
click at [182, 212] on span "30" at bounding box center [180, 208] width 12 height 12
type input "[DATE] - [DATE]"
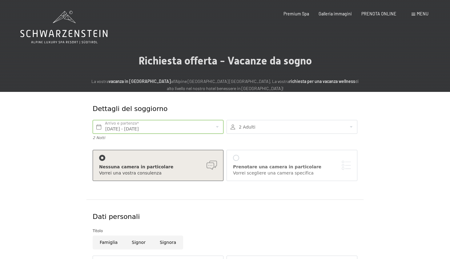
click at [247, 128] on div at bounding box center [291, 127] width 131 height 14
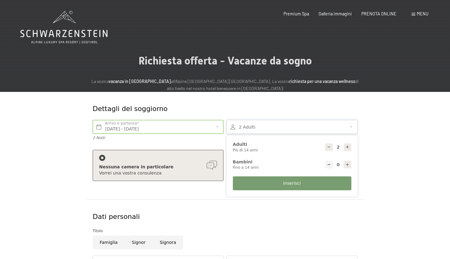
click at [347, 164] on icon at bounding box center [347, 164] width 4 height 4
type input "1"
select select
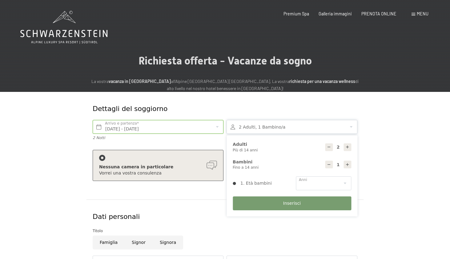
click at [347, 164] on icon at bounding box center [347, 164] width 4 height 4
type input "2"
select select
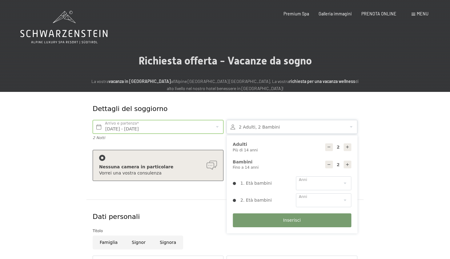
click at [347, 164] on icon at bounding box center [347, 164] width 4 height 4
type input "3"
select select
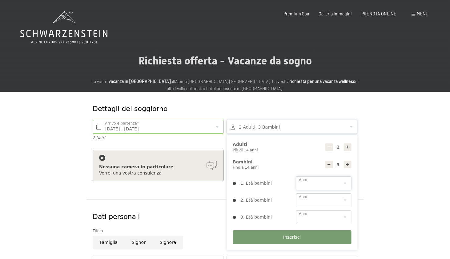
select select "3"
select select "14"
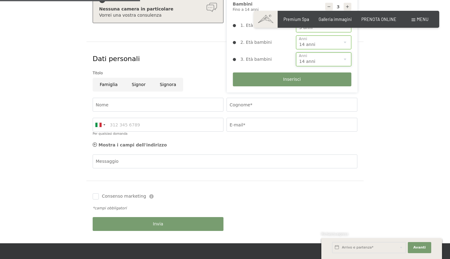
scroll to position [94, 0]
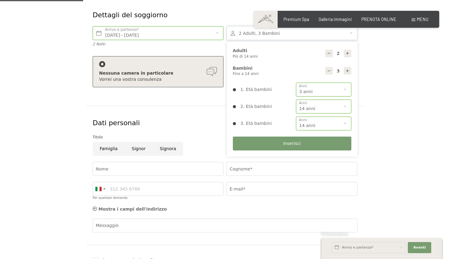
click at [136, 149] on input "Signor" at bounding box center [139, 149] width 28 height 14
radio input "true"
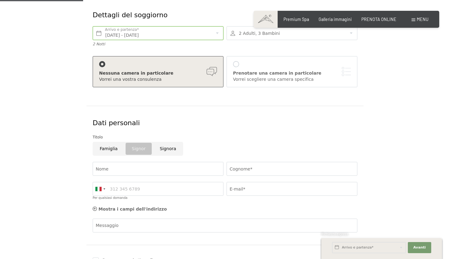
click at [245, 76] on div "Vorrei scegliere una camera specifica" at bounding box center [292, 79] width 118 height 6
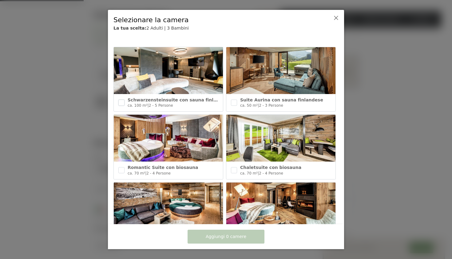
click at [121, 102] on input "checkbox" at bounding box center [121, 102] width 6 height 6
checkbox input "true"
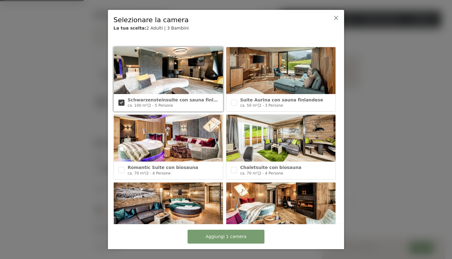
click at [221, 235] on span "Aggiungi 1 camera" at bounding box center [226, 236] width 41 height 6
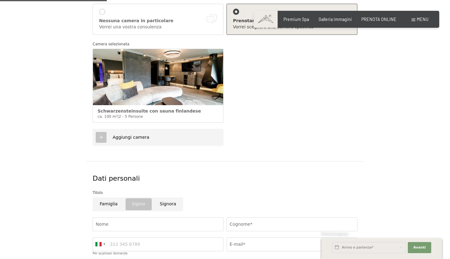
scroll to position [94, 0]
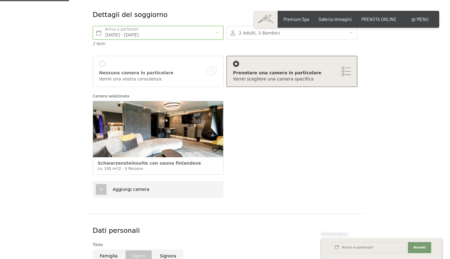
click at [101, 188] on icon at bounding box center [101, 189] width 6 height 6
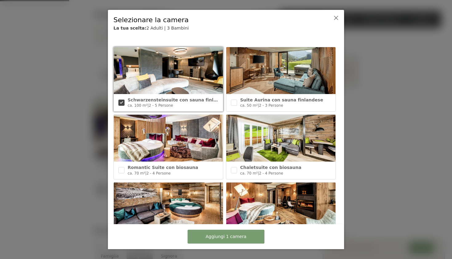
click at [211, 234] on span "Aggiungi 1 camera" at bounding box center [226, 236] width 41 height 6
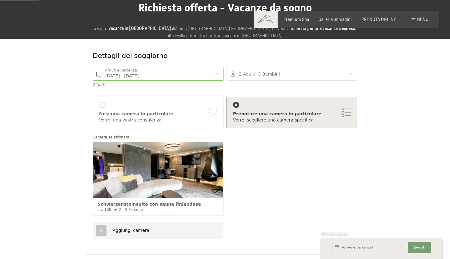
scroll to position [90, 0]
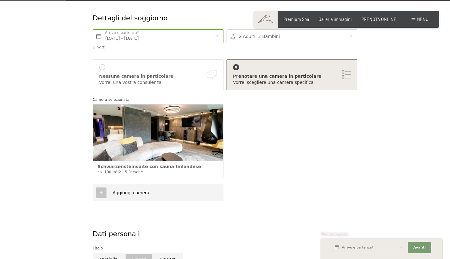
click at [275, 36] on div at bounding box center [291, 36] width 131 height 14
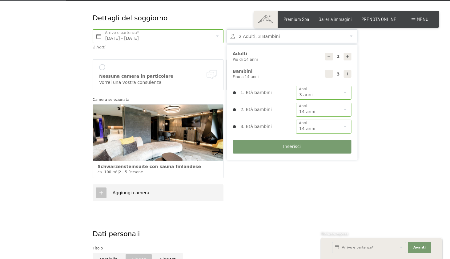
click at [257, 197] on div "Aggiungi camera" at bounding box center [225, 192] width 268 height 23
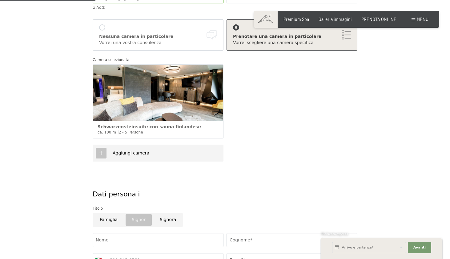
scroll to position [0, 0]
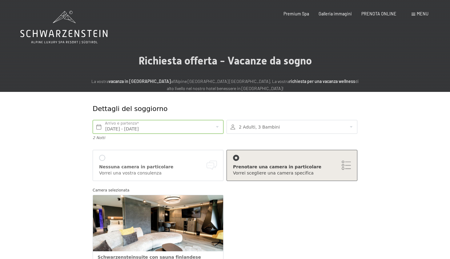
click at [292, 123] on div at bounding box center [291, 127] width 131 height 14
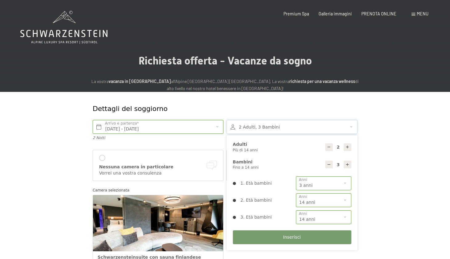
click at [344, 147] on div at bounding box center [347, 147] width 8 height 8
type input "4"
click at [347, 163] on icon at bounding box center [347, 164] width 4 height 4
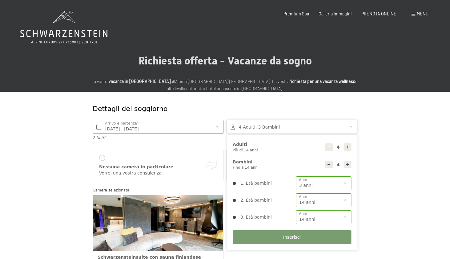
type input "5"
select select
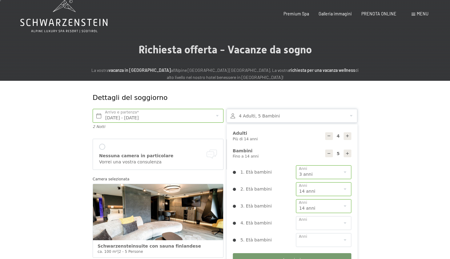
scroll to position [37, 0]
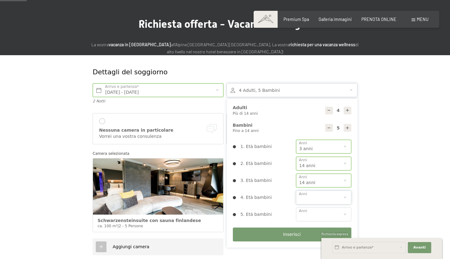
select select "2"
select select "6"
click at [306, 233] on button "Inserisci" at bounding box center [292, 234] width 118 height 14
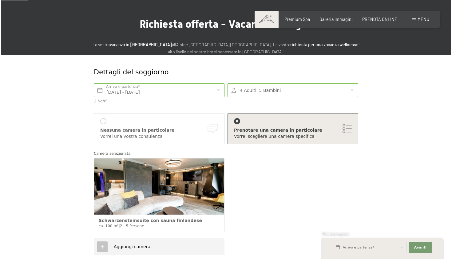
scroll to position [80, 0]
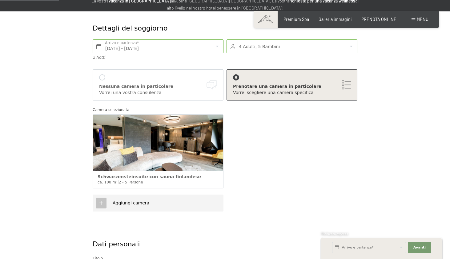
click at [93, 202] on div "Aggiungi camera" at bounding box center [158, 202] width 131 height 17
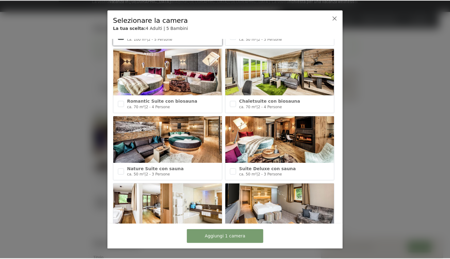
scroll to position [0, 0]
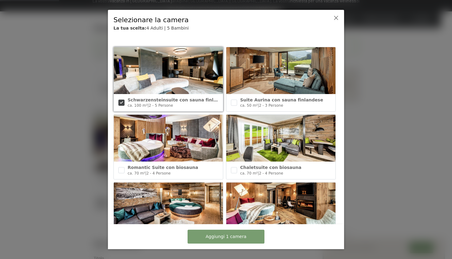
click at [275, 142] on img at bounding box center [280, 137] width 109 height 47
checkbox input "false"
click at [151, 81] on img at bounding box center [168, 70] width 109 height 47
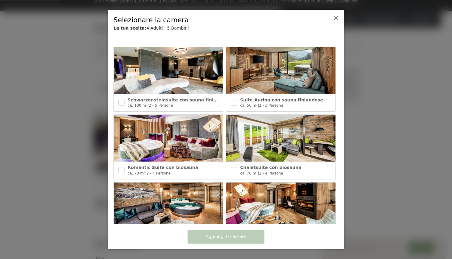
click at [151, 81] on img at bounding box center [168, 70] width 109 height 47
checkbox input "true"
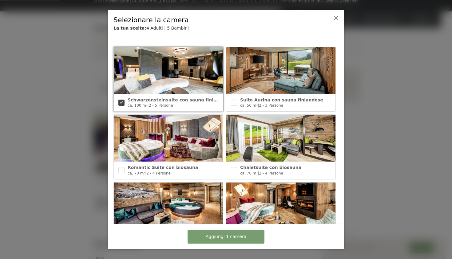
click at [226, 239] on span "Aggiungi 1 camera" at bounding box center [226, 236] width 41 height 6
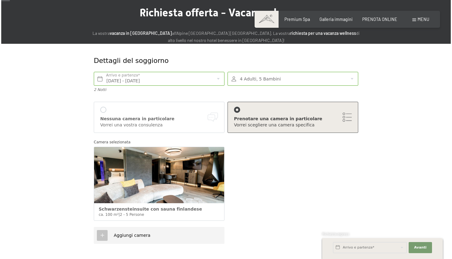
scroll to position [88, 0]
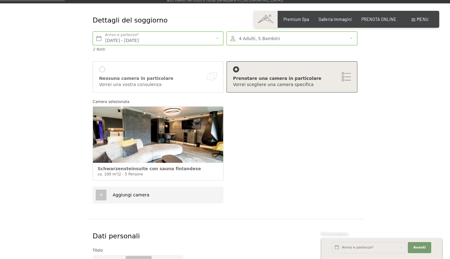
click at [165, 144] on label "Consenso marketing*" at bounding box center [187, 147] width 50 height 6
click at [162, 144] on input "Consenso marketing*" at bounding box center [159, 147] width 6 height 6
checkbox input "false"
click at [102, 194] on icon at bounding box center [101, 195] width 6 height 6
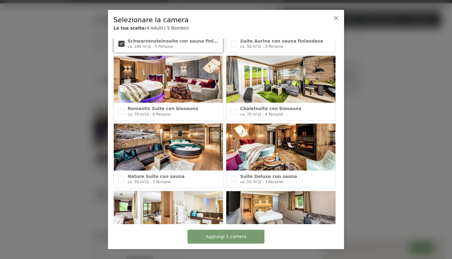
scroll to position [110, 0]
